Goal: Task Accomplishment & Management: Manage account settings

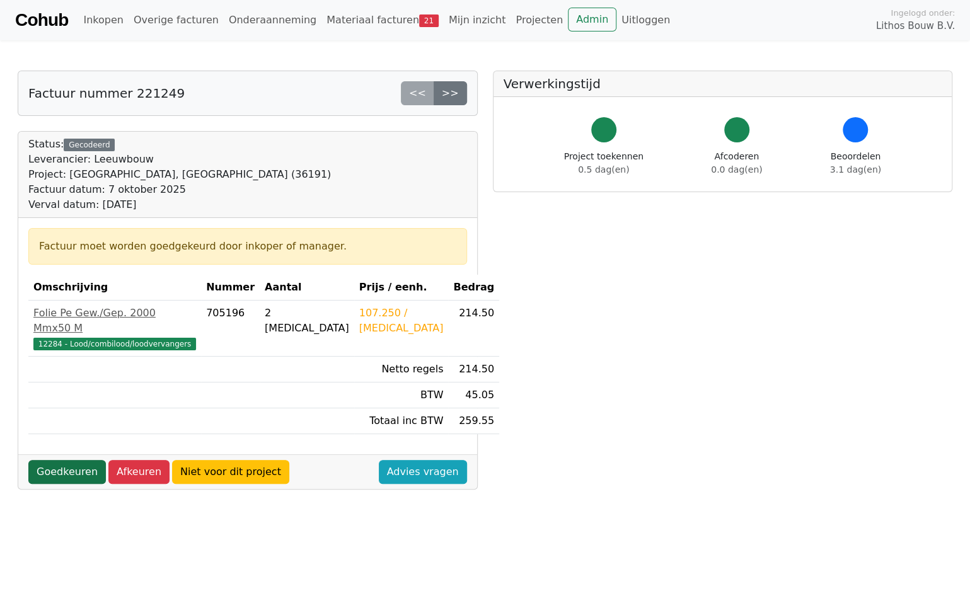
click at [71, 460] on link "Goedkeuren" at bounding box center [66, 472] width 77 height 24
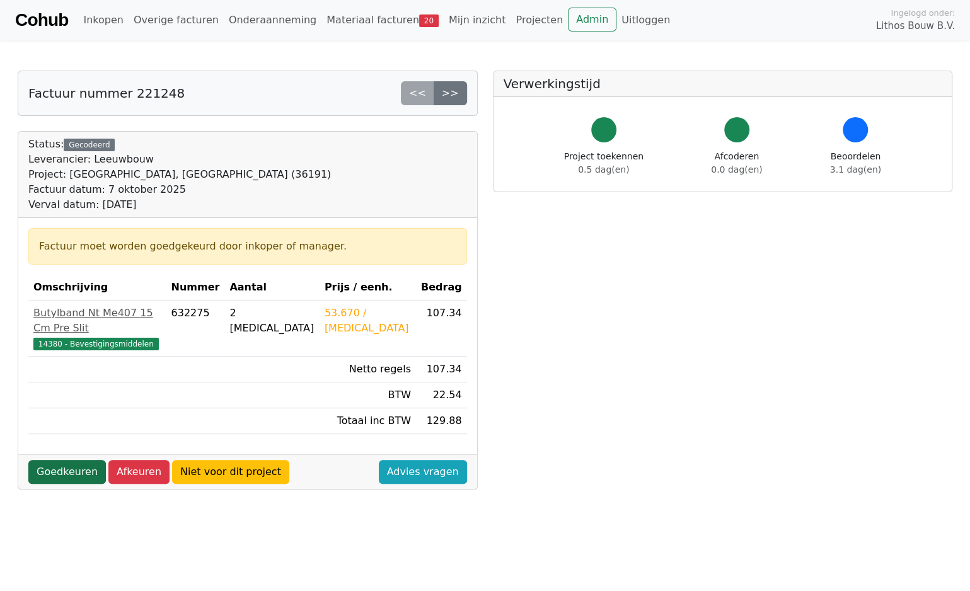
click at [64, 460] on link "Goedkeuren" at bounding box center [66, 472] width 77 height 24
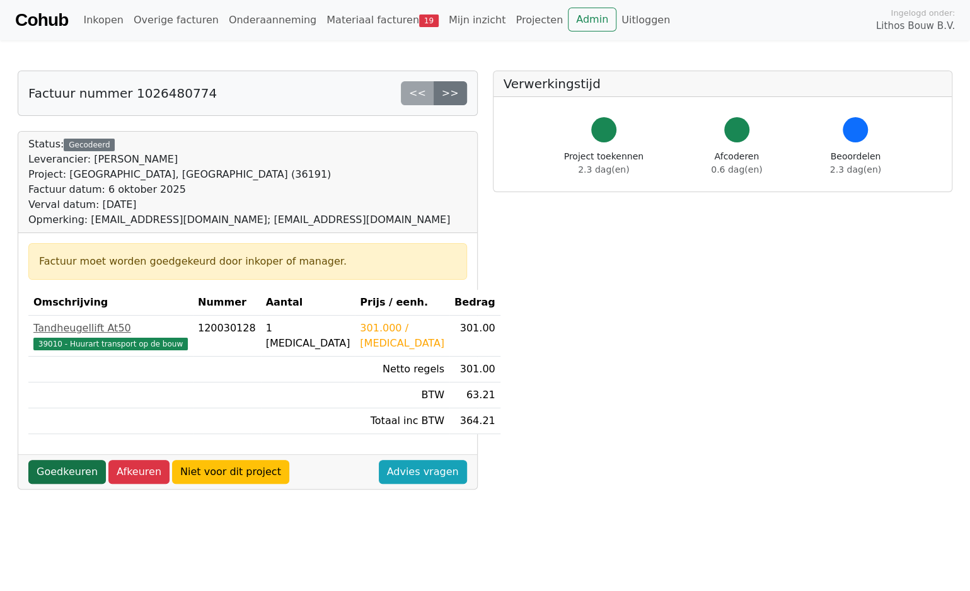
click at [57, 467] on link "Goedkeuren" at bounding box center [66, 472] width 77 height 24
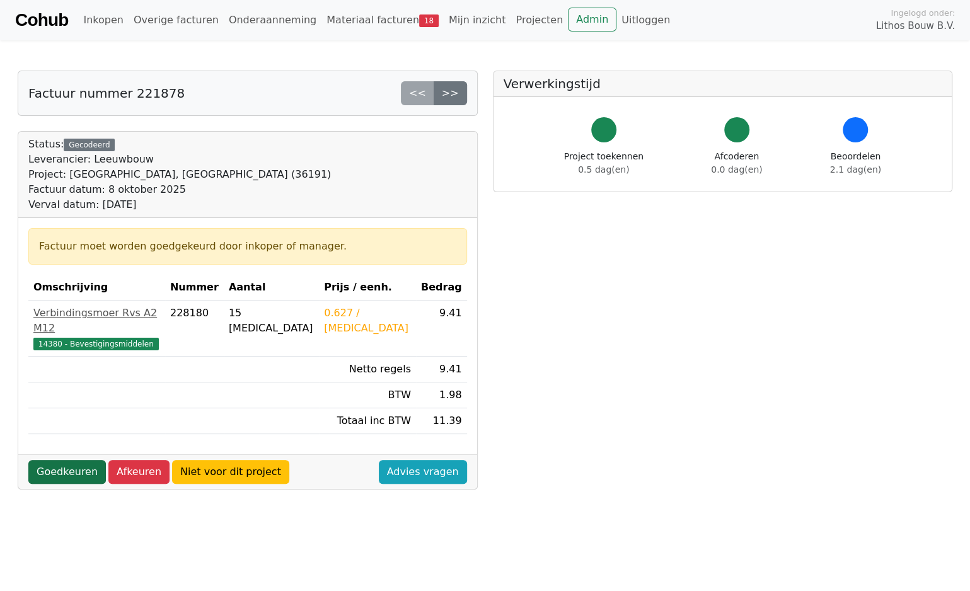
click at [54, 460] on link "Goedkeuren" at bounding box center [66, 472] width 77 height 24
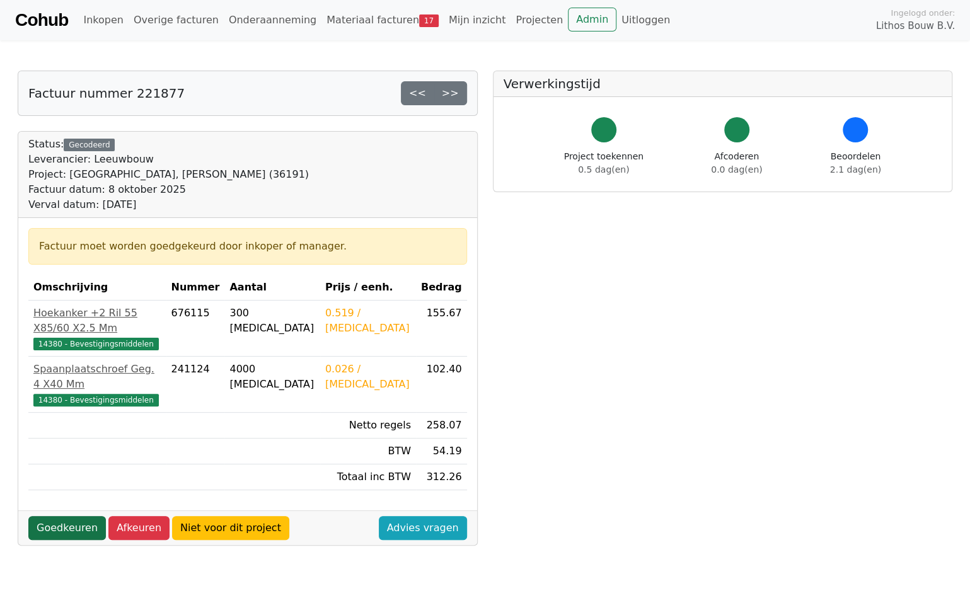
click at [87, 516] on link "Goedkeuren" at bounding box center [66, 528] width 77 height 24
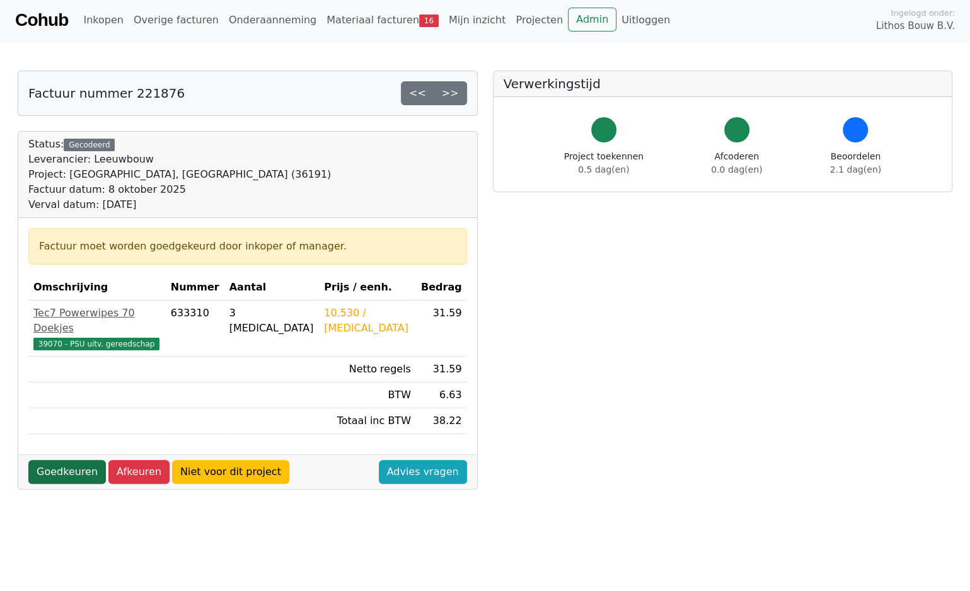
click at [76, 460] on link "Goedkeuren" at bounding box center [66, 472] width 77 height 24
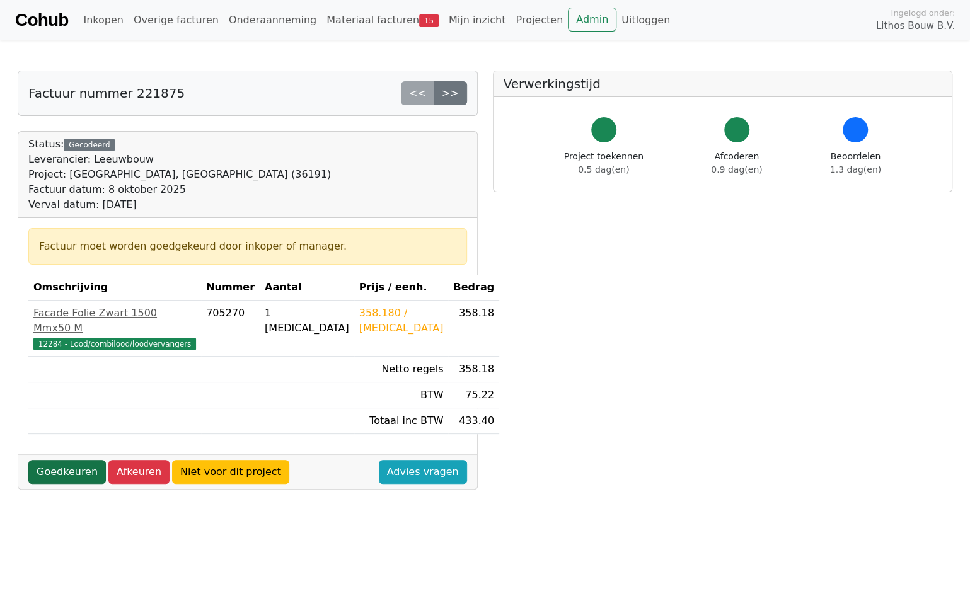
click at [74, 460] on link "Goedkeuren" at bounding box center [66, 472] width 77 height 24
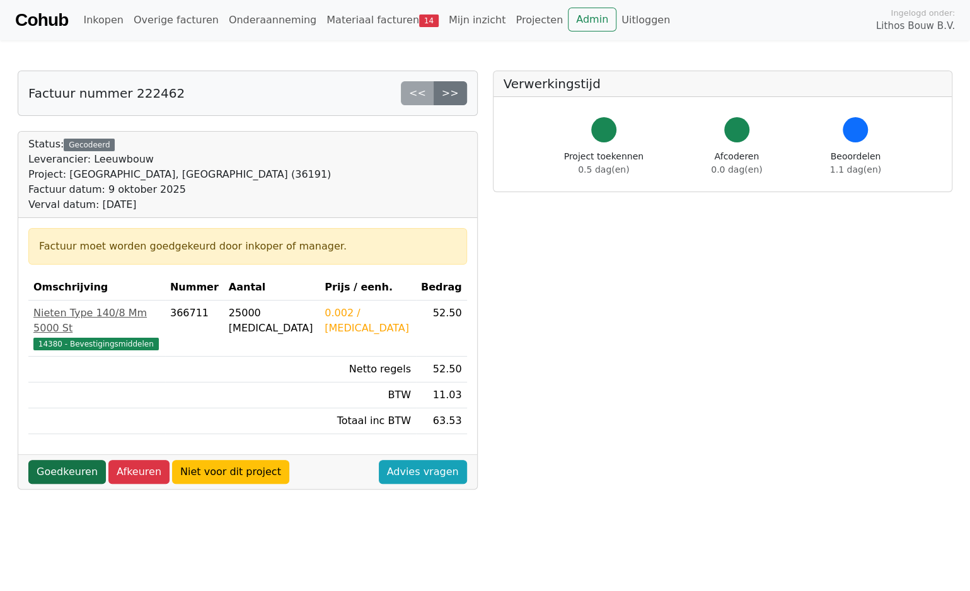
click at [55, 460] on link "Goedkeuren" at bounding box center [66, 472] width 77 height 24
click at [69, 460] on link "Goedkeuren" at bounding box center [66, 472] width 77 height 24
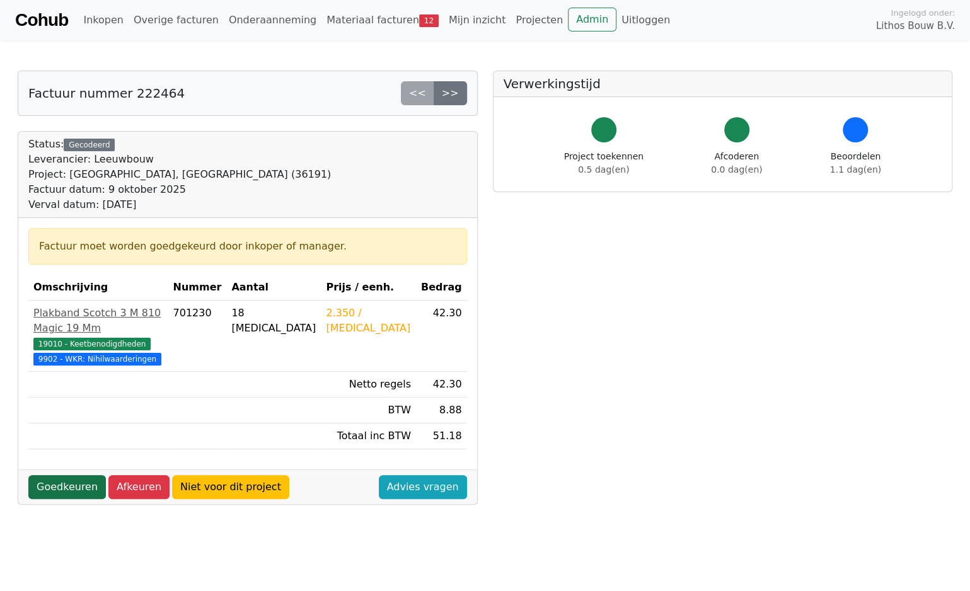
click at [76, 484] on link "Goedkeuren" at bounding box center [66, 487] width 77 height 24
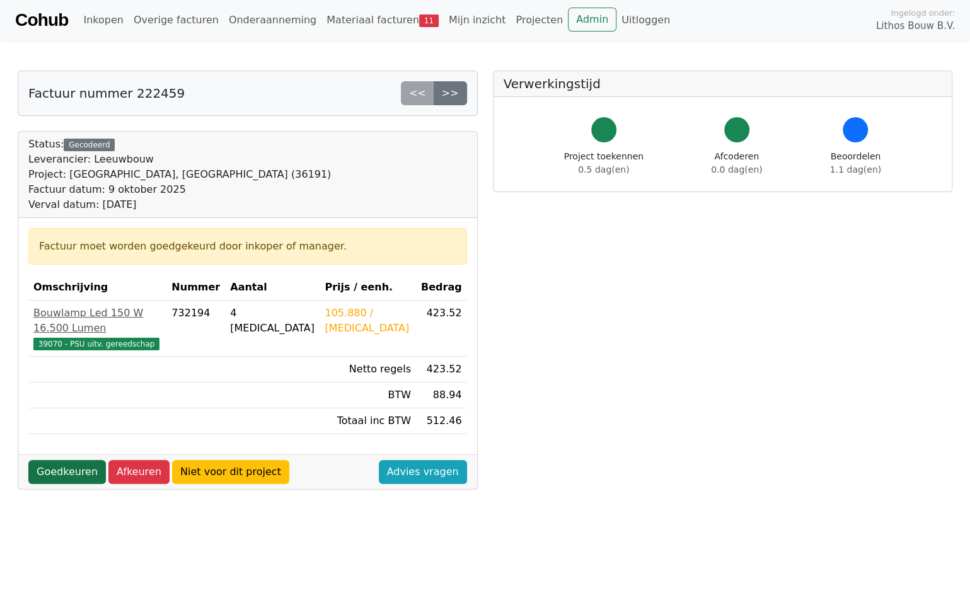
click at [83, 460] on link "Goedkeuren" at bounding box center [66, 472] width 77 height 24
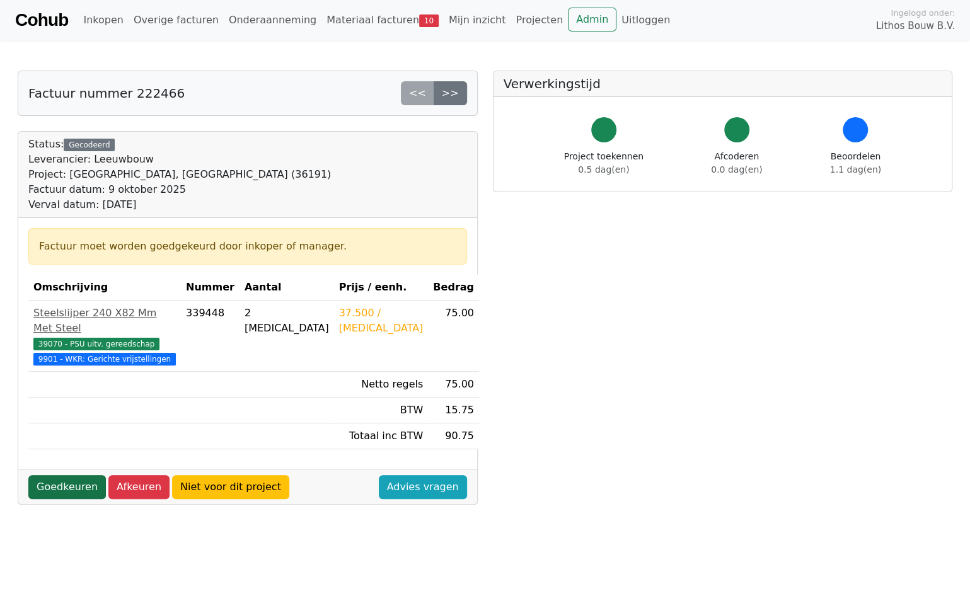
click at [57, 483] on link "Goedkeuren" at bounding box center [66, 487] width 77 height 24
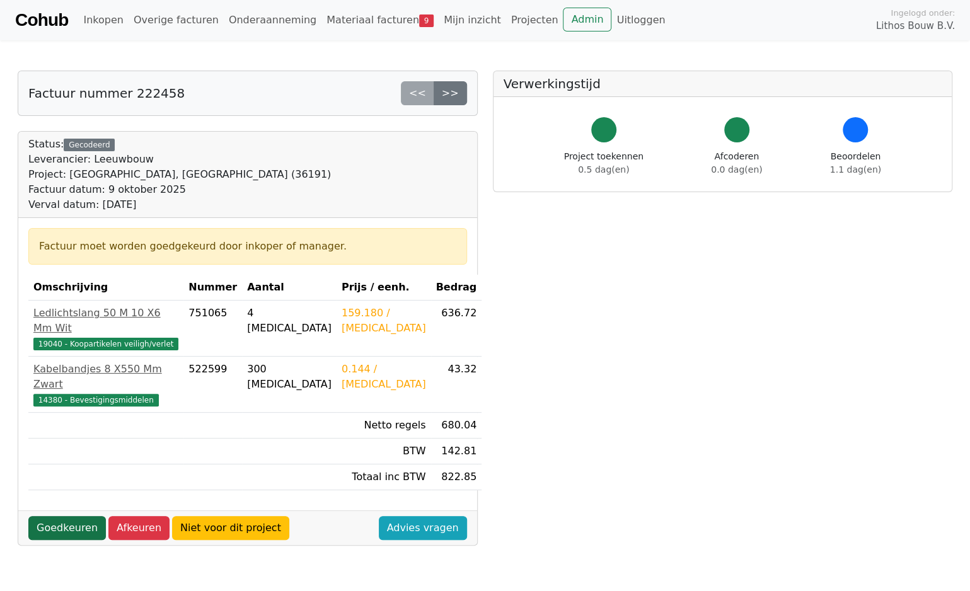
click at [80, 516] on link "Goedkeuren" at bounding box center [66, 528] width 77 height 24
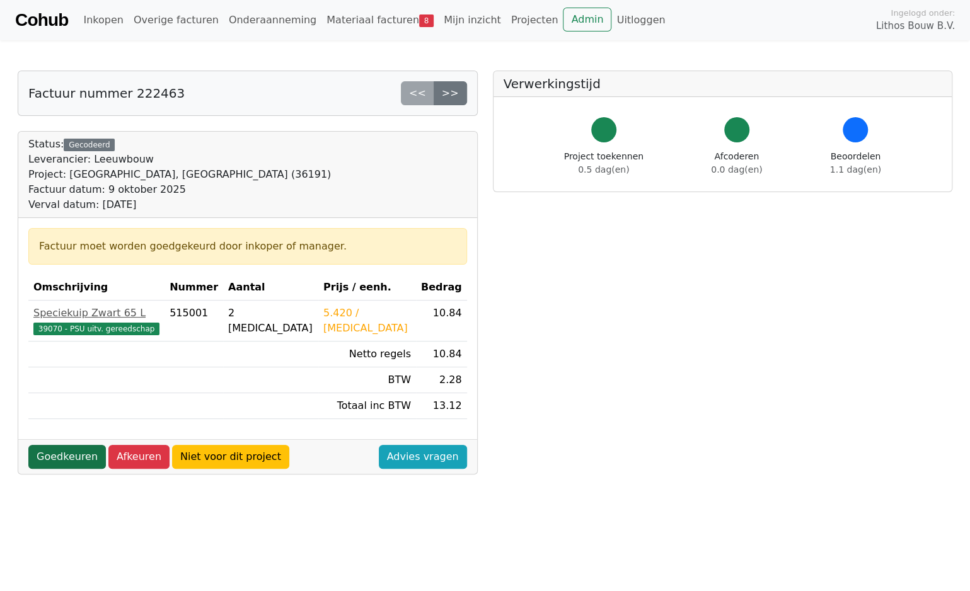
click at [86, 450] on link "Goedkeuren" at bounding box center [66, 457] width 77 height 24
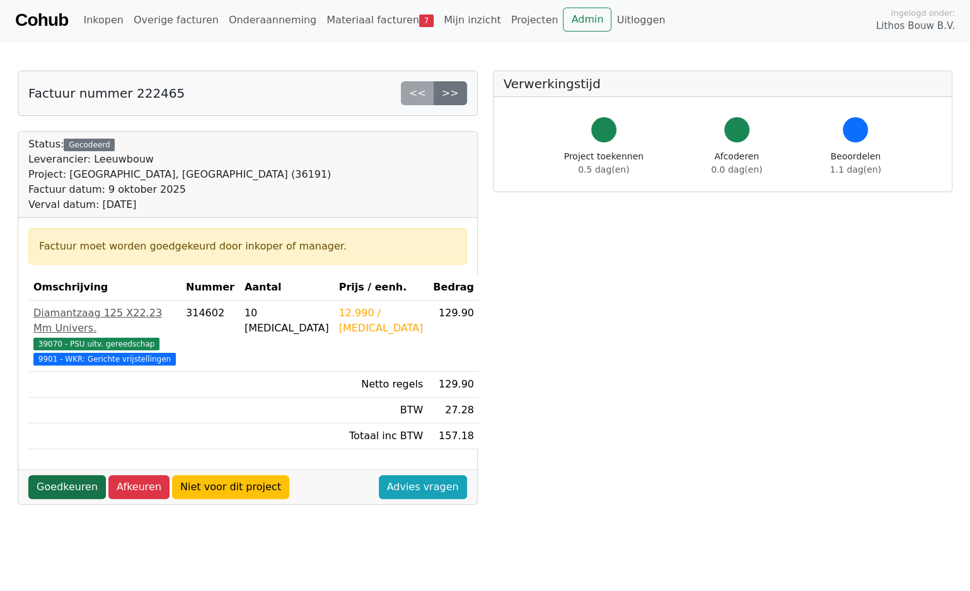
click at [63, 483] on link "Goedkeuren" at bounding box center [66, 487] width 77 height 24
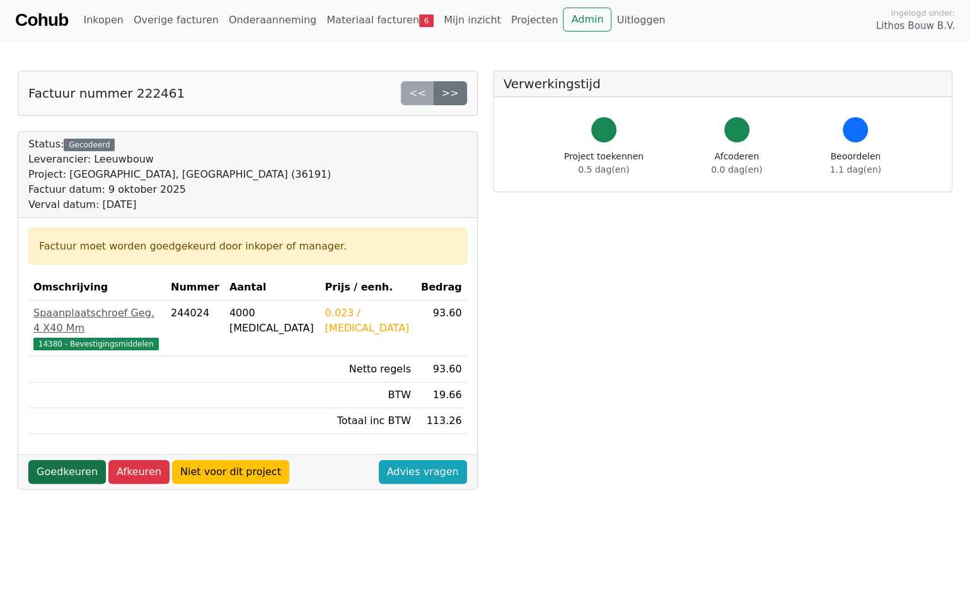
click at [65, 460] on link "Goedkeuren" at bounding box center [66, 472] width 77 height 24
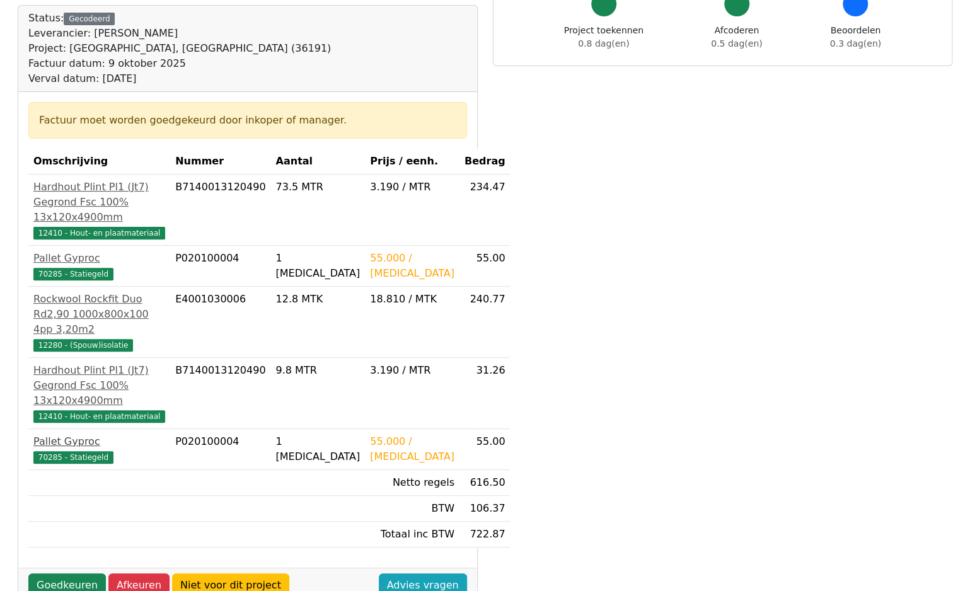
scroll to position [189, 0]
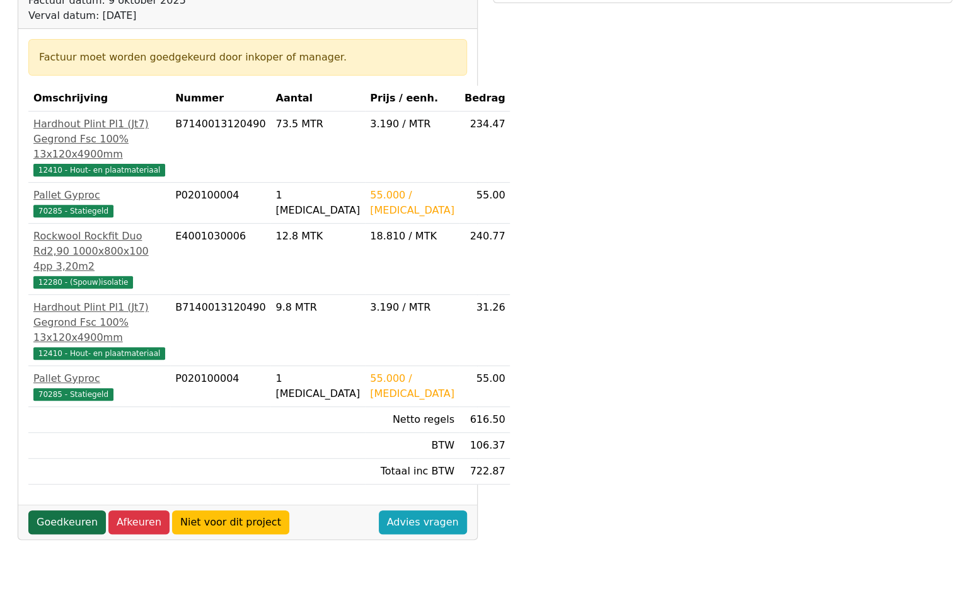
click at [70, 520] on link "Goedkeuren" at bounding box center [66, 522] width 77 height 24
